Goal: Information Seeking & Learning: Check status

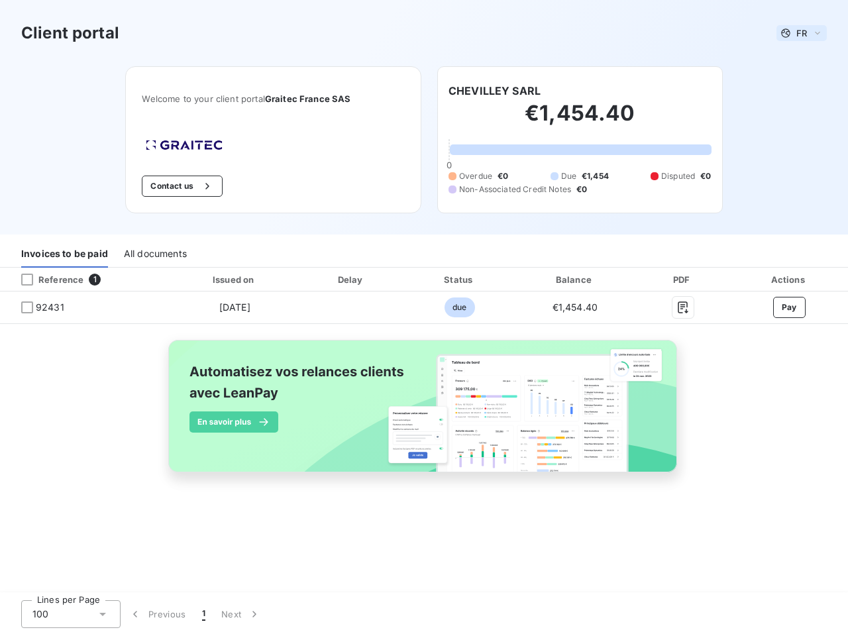
click at [802, 33] on span "FR" at bounding box center [801, 33] width 11 height 11
click at [181, 186] on button "Contact us" at bounding box center [182, 186] width 80 height 21
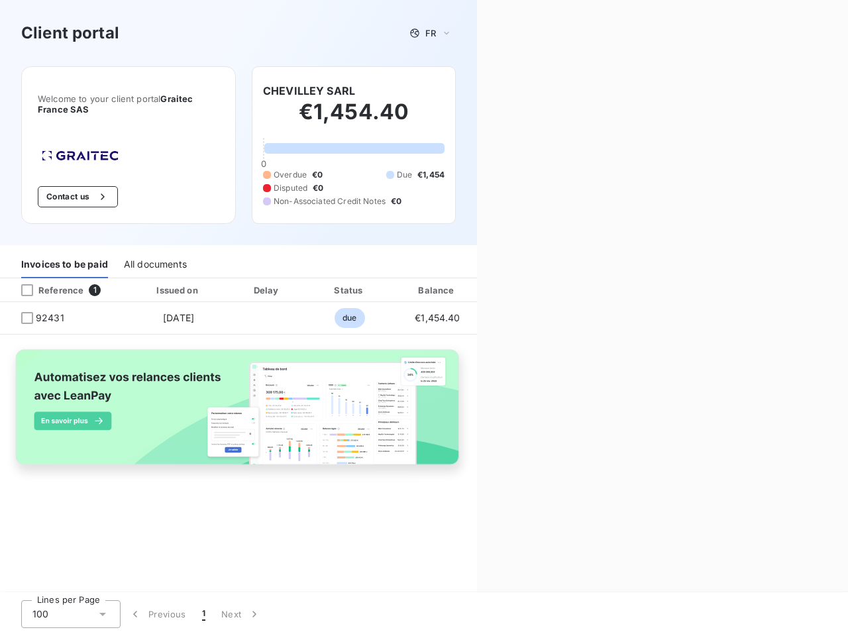
click at [494, 91] on div "Contact us Fill out the form below, and a member of our team will get back to y…" at bounding box center [662, 318] width 371 height 636
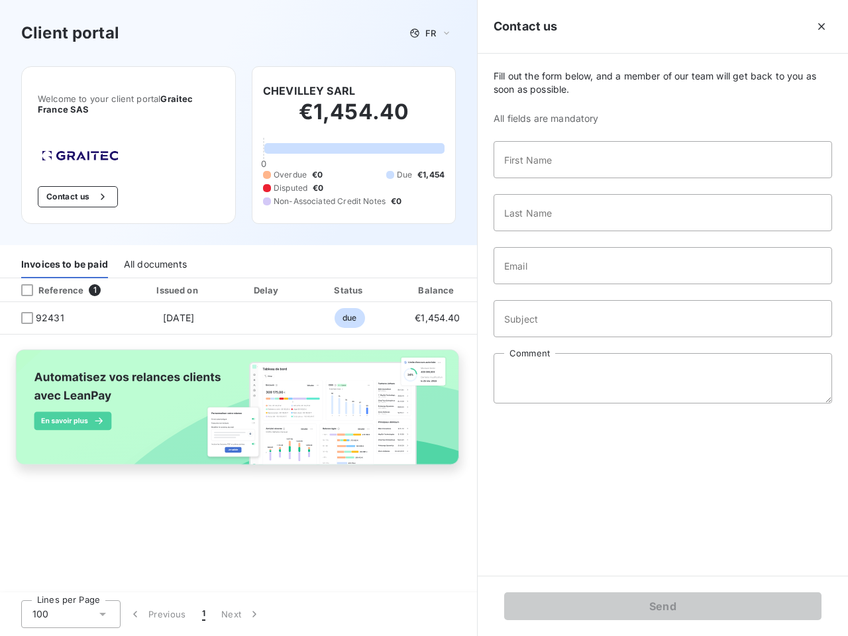
click at [64, 254] on div "Invoices to be paid" at bounding box center [64, 264] width 87 height 28
click at [154, 254] on div "All documents" at bounding box center [155, 264] width 63 height 28
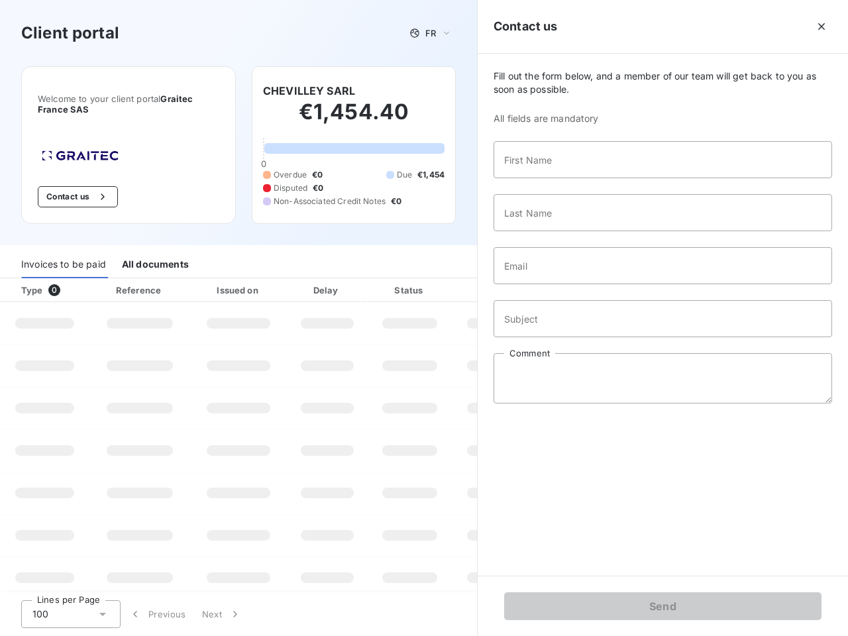
click at [85, 280] on th "Type 0" at bounding box center [44, 290] width 89 height 24
click at [27, 280] on th "Type 0" at bounding box center [44, 290] width 89 height 24
click at [234, 280] on th "Issued on" at bounding box center [238, 290] width 97 height 24
click at [351, 280] on th "Delay" at bounding box center [327, 290] width 81 height 24
click at [459, 280] on th "Amount" at bounding box center [497, 290] width 90 height 24
